Goal: Task Accomplishment & Management: Use online tool/utility

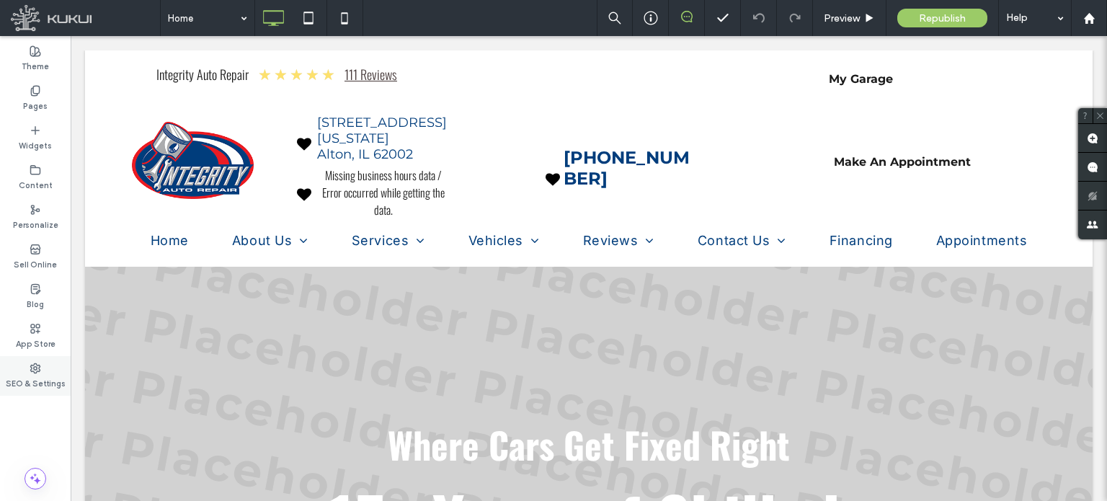
click at [47, 370] on div "SEO & Settings" at bounding box center [35, 376] width 71 height 40
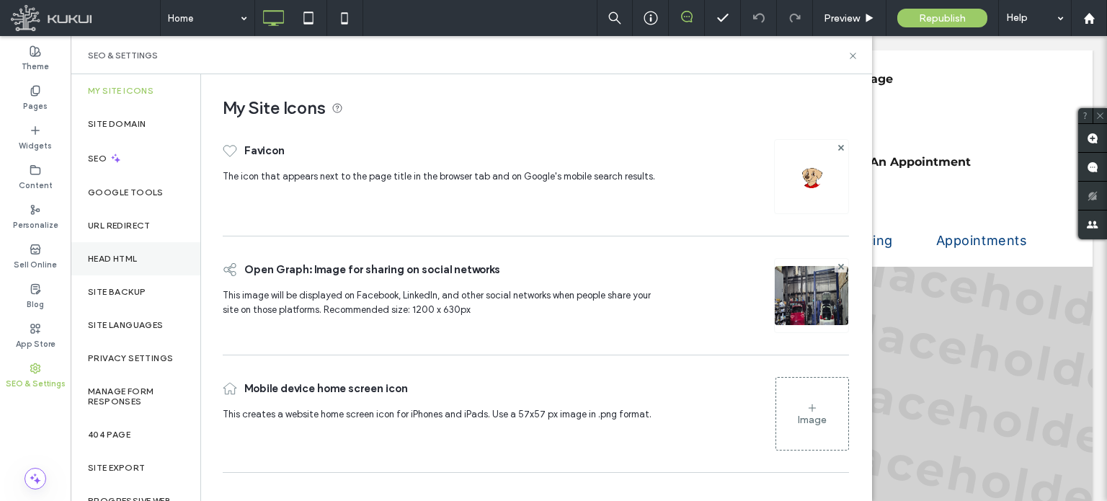
click at [143, 256] on div "Head HTML" at bounding box center [136, 258] width 130 height 33
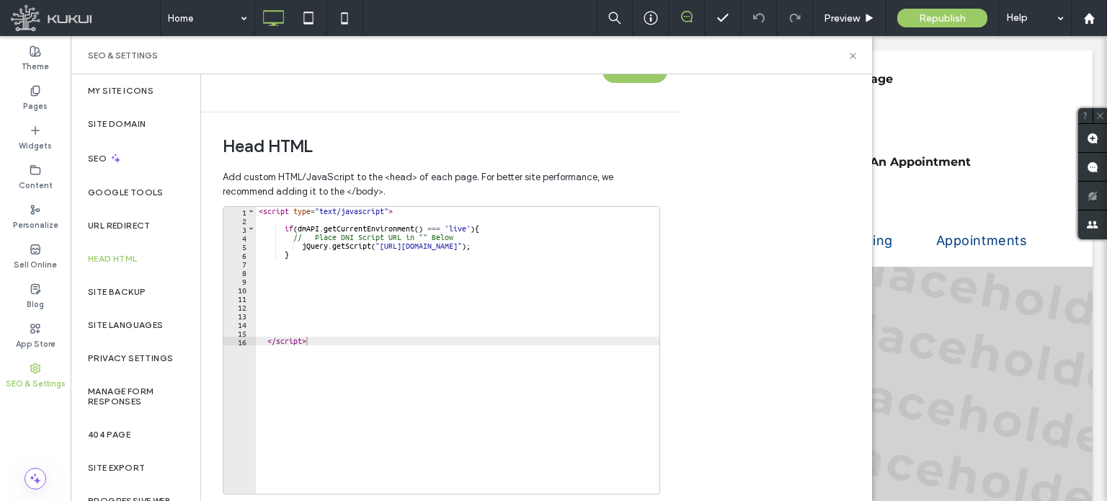
scroll to position [432, 0]
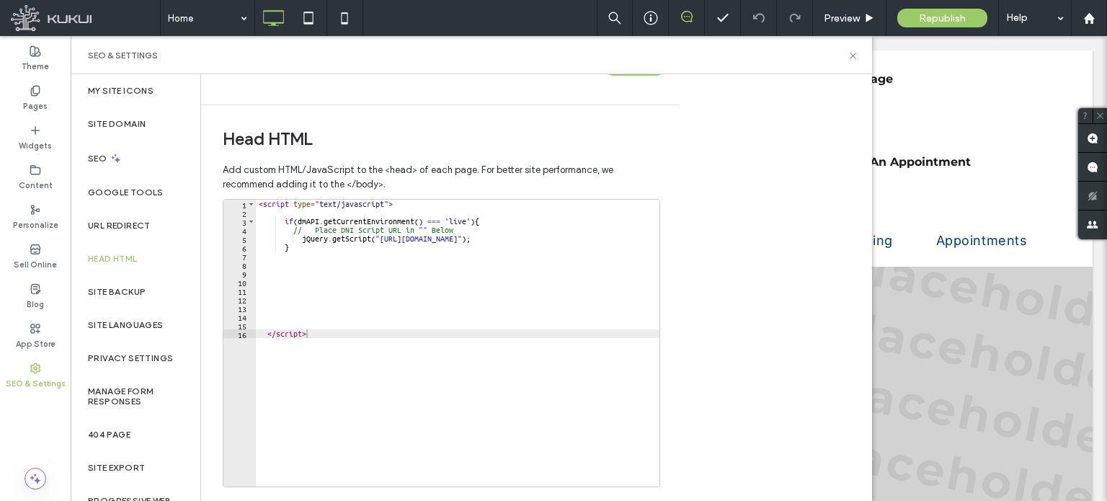
type textarea "*********"
click at [461, 433] on div "< script type = "text/javascript" > if ( dmAPI . getCurrentEnvironment ( ) === …" at bounding box center [494, 346] width 477 height 293
click at [220, 462] on div "Head HTML Add custom HTML/JavaScript to the <head> of each page. For better sit…" at bounding box center [435, 329] width 468 height 448
click at [329, 417] on div "< script type = "text/javascript" > if ( dmAPI . getCurrentEnvironment ( ) === …" at bounding box center [494, 346] width 477 height 293
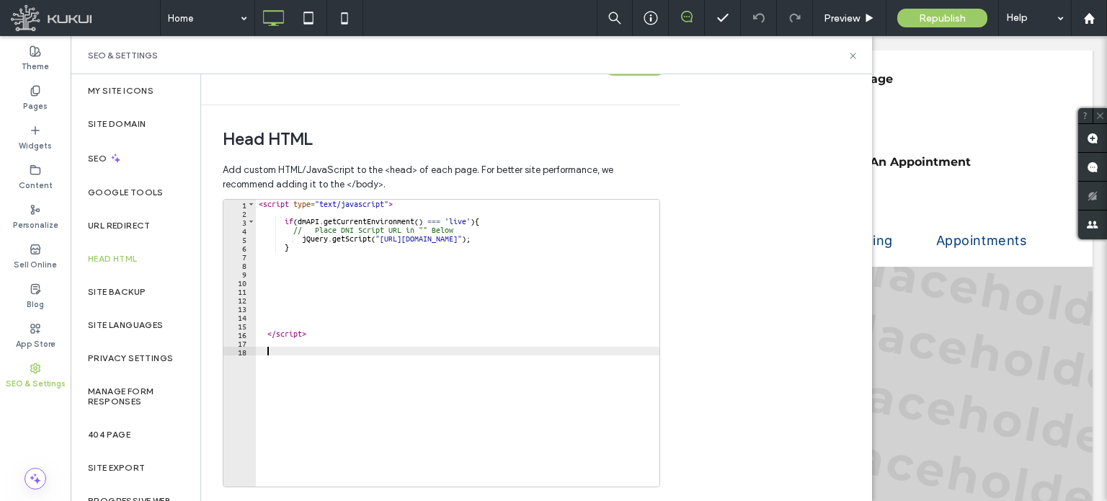
paste textarea "Cursor at row 18"
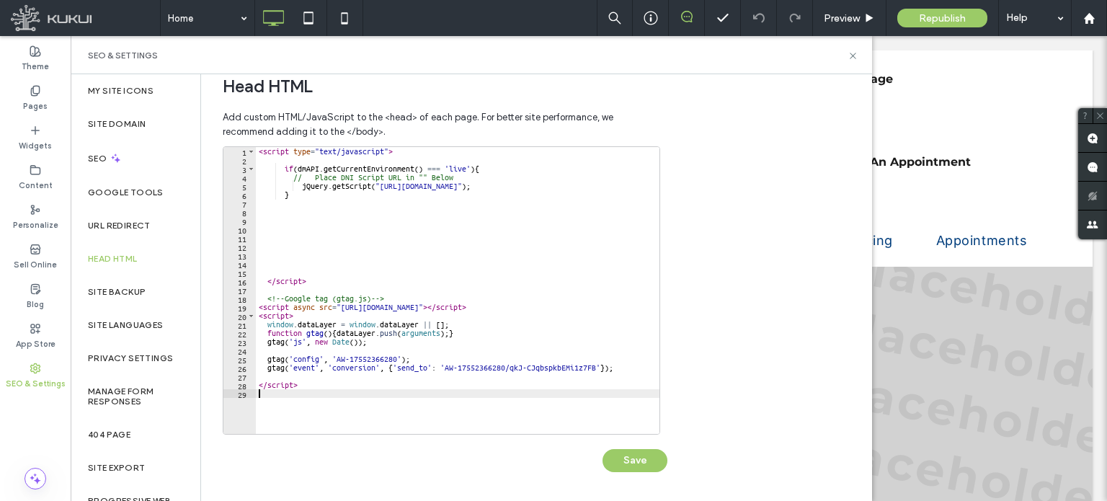
scroll to position [486, 0]
click at [640, 460] on button "Save" at bounding box center [635, 459] width 65 height 23
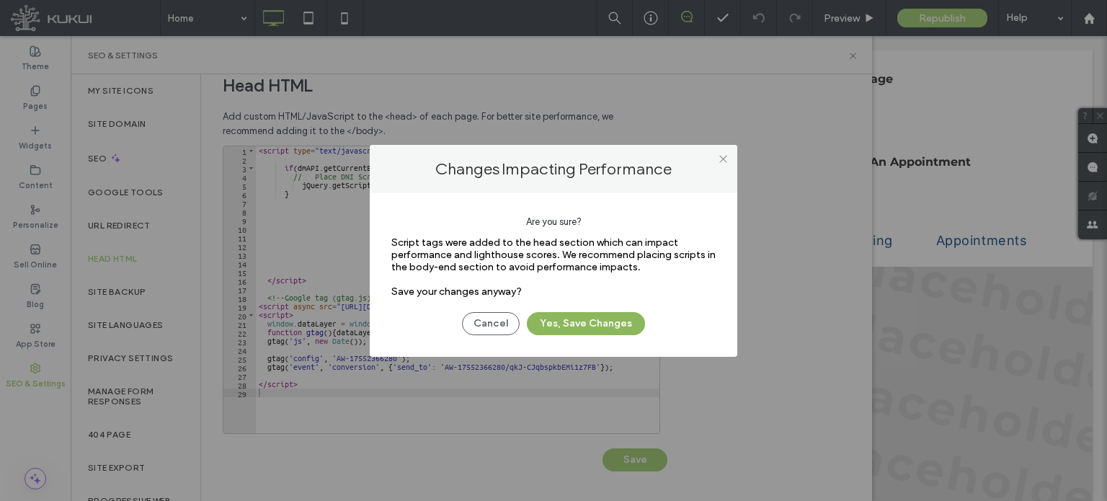
click at [622, 325] on button "Yes, Save Changes" at bounding box center [586, 323] width 118 height 23
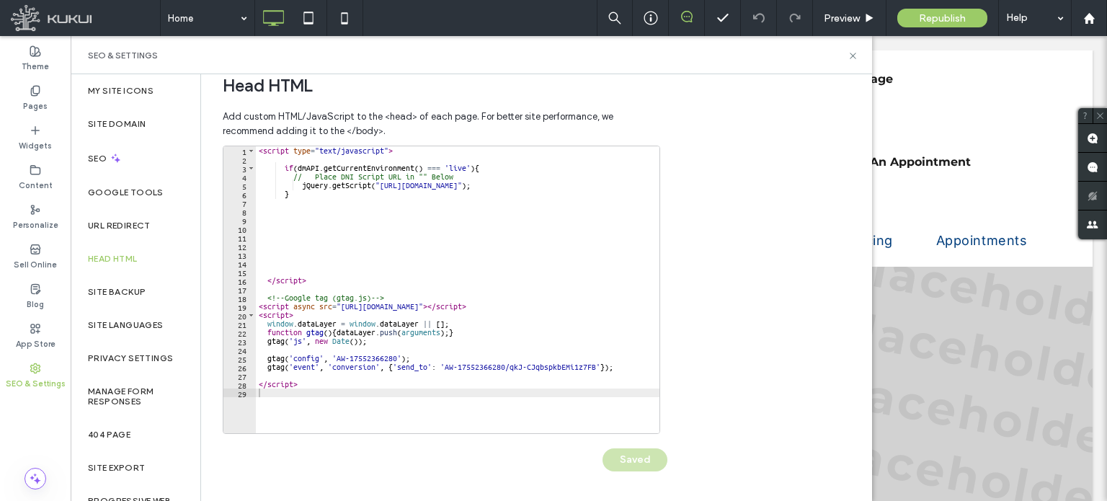
scroll to position [0, 0]
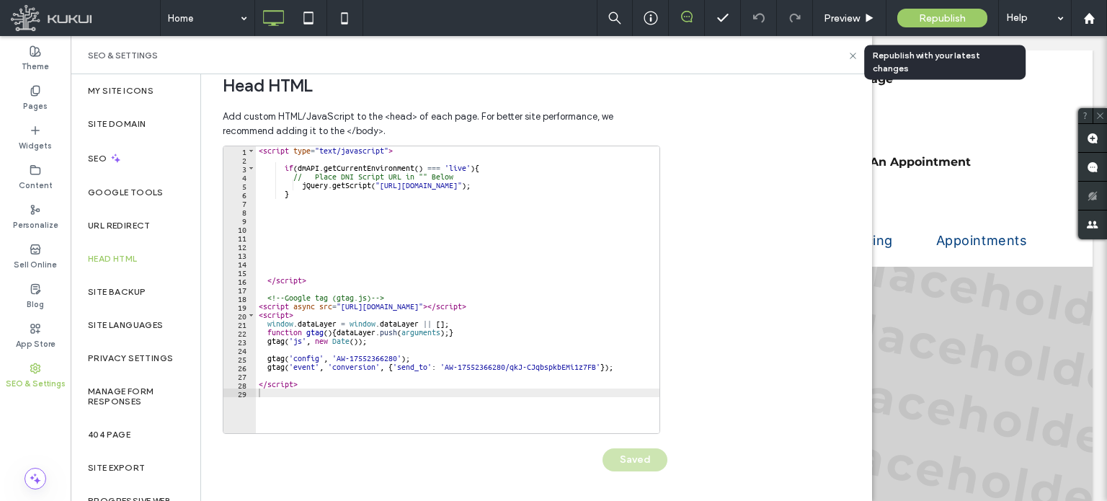
click at [937, 14] on span "Republish" at bounding box center [942, 18] width 47 height 12
